Goal: Task Accomplishment & Management: Use online tool/utility

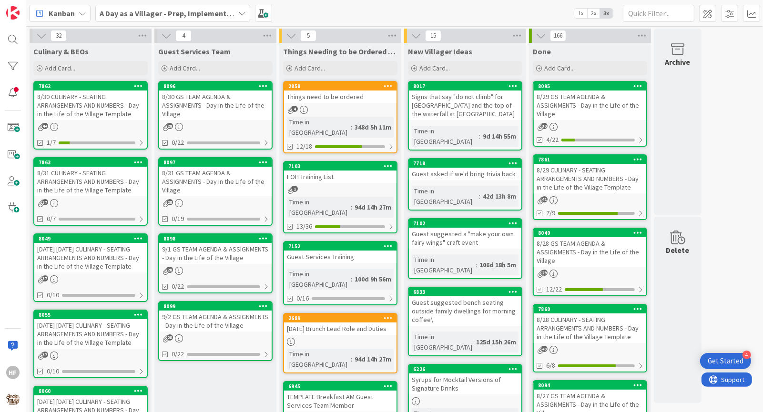
click at [112, 181] on div "8/31 CULINARY - SEATING ARRANGEMENTS AND NUMBERS - Day in the Life of the Villa…" at bounding box center [90, 182] width 112 height 30
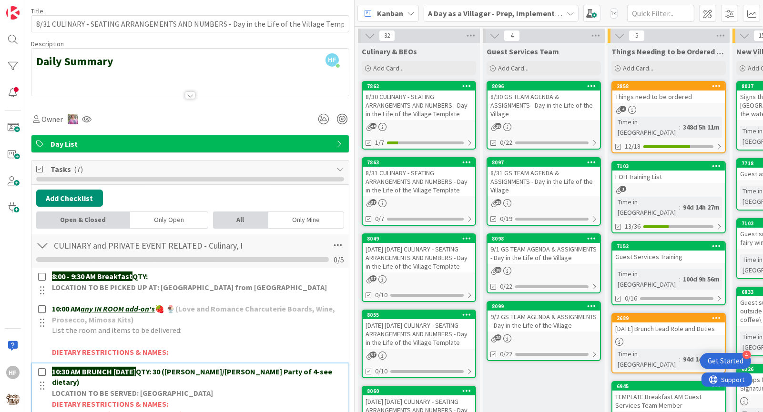
click at [178, 368] on strong "QTY: 30 ([PERSON_NAME]/[PERSON_NAME] Party of 4-see dietary)" at bounding box center [193, 377] width 282 height 20
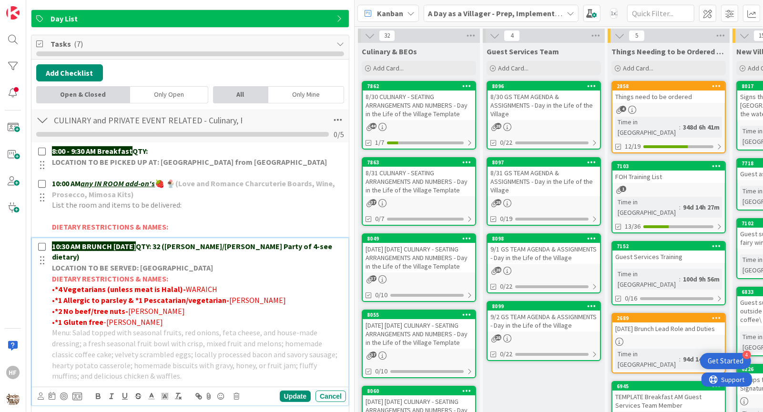
scroll to position [198, 0]
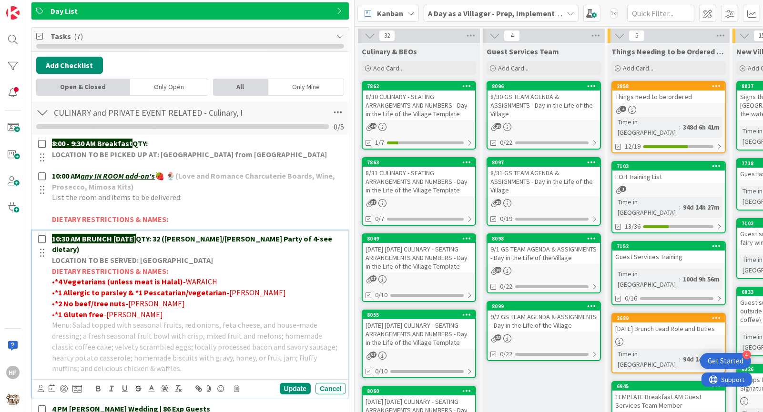
click at [160, 309] on p "• *1 Gluten free -[PERSON_NAME]" at bounding box center [197, 314] width 290 height 11
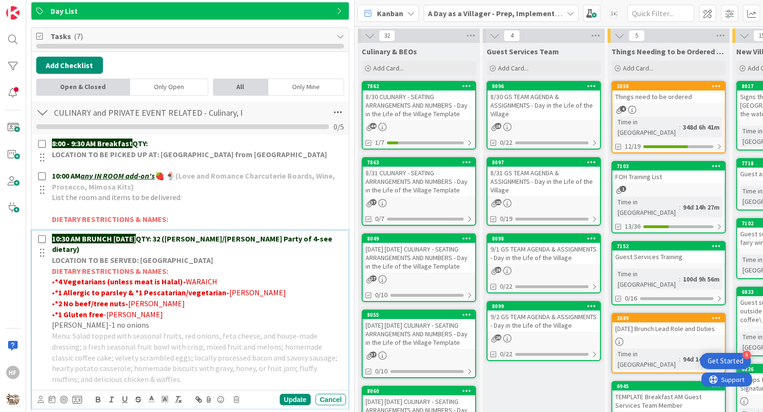
click at [103, 320] on p "[PERSON_NAME]-1 no onions" at bounding box center [197, 325] width 290 height 11
click at [155, 395] on icon at bounding box center [151, 399] width 9 height 9
click at [163, 408] on span at bounding box center [162, 412] width 8 height 8
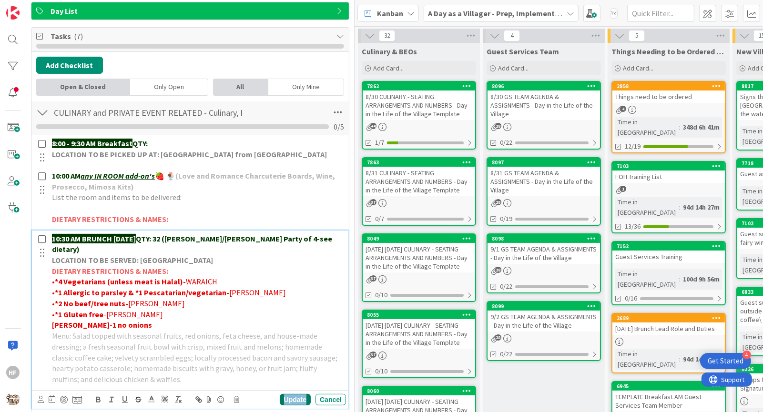
click at [289, 394] on div "Update" at bounding box center [295, 399] width 31 height 11
